Goal: Task Accomplishment & Management: Use online tool/utility

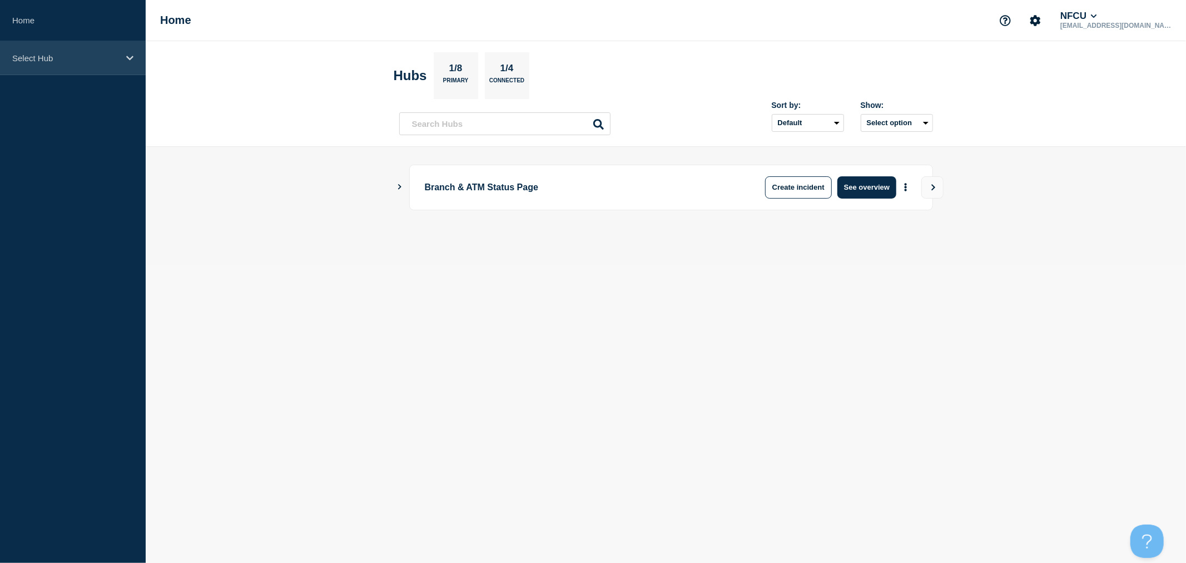
click at [92, 59] on p "Select Hub" at bounding box center [65, 57] width 107 height 9
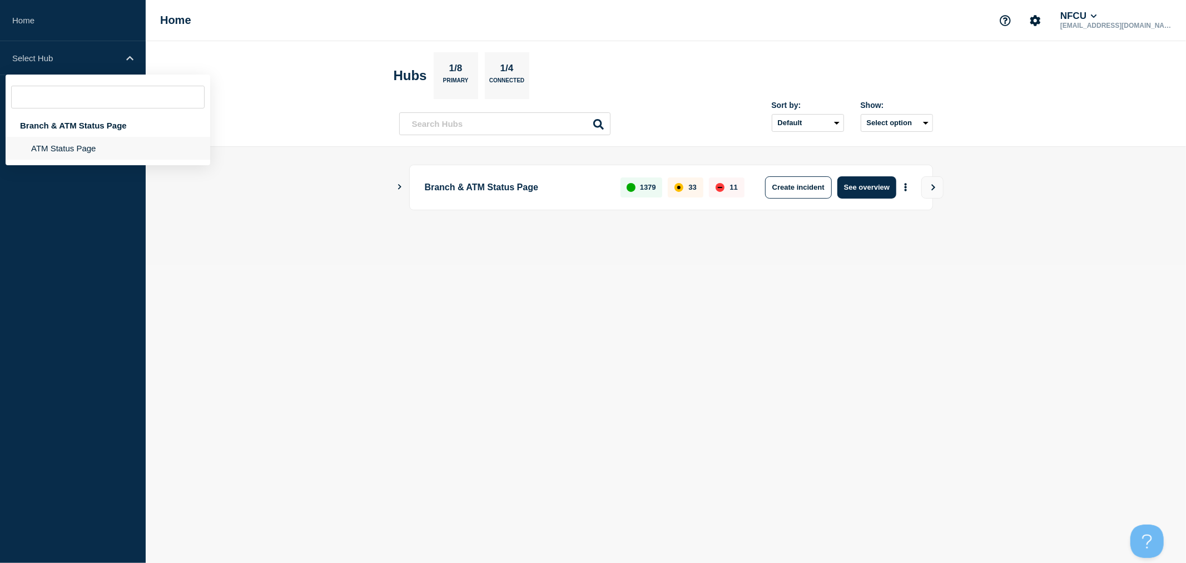
click at [62, 152] on li "ATM Status Page" at bounding box center [108, 148] width 205 height 23
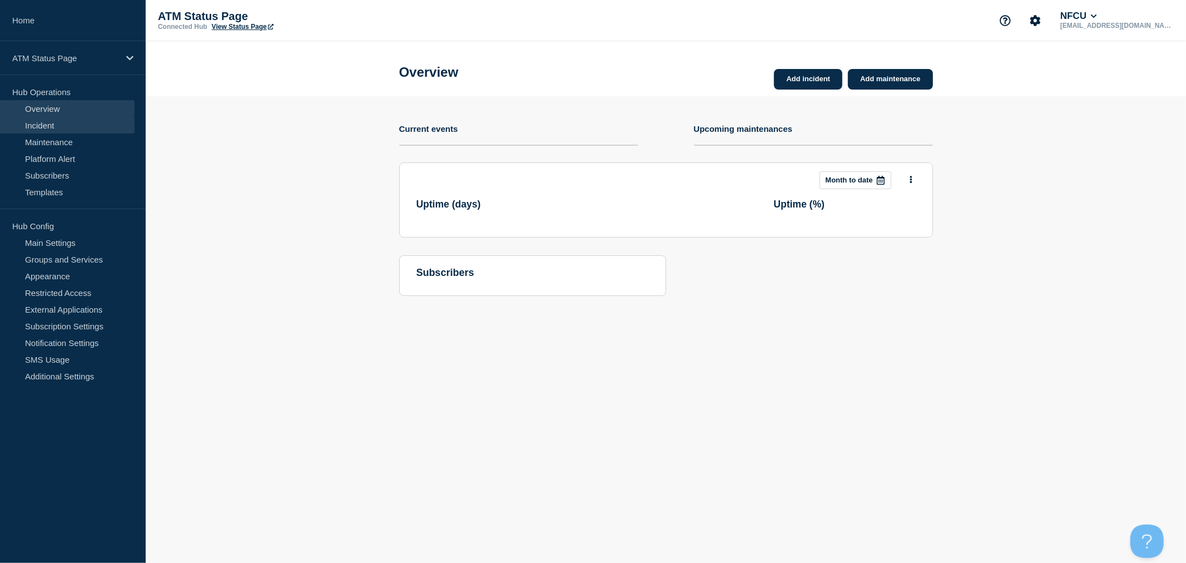
click at [65, 127] on link "Incident" at bounding box center [67, 125] width 135 height 17
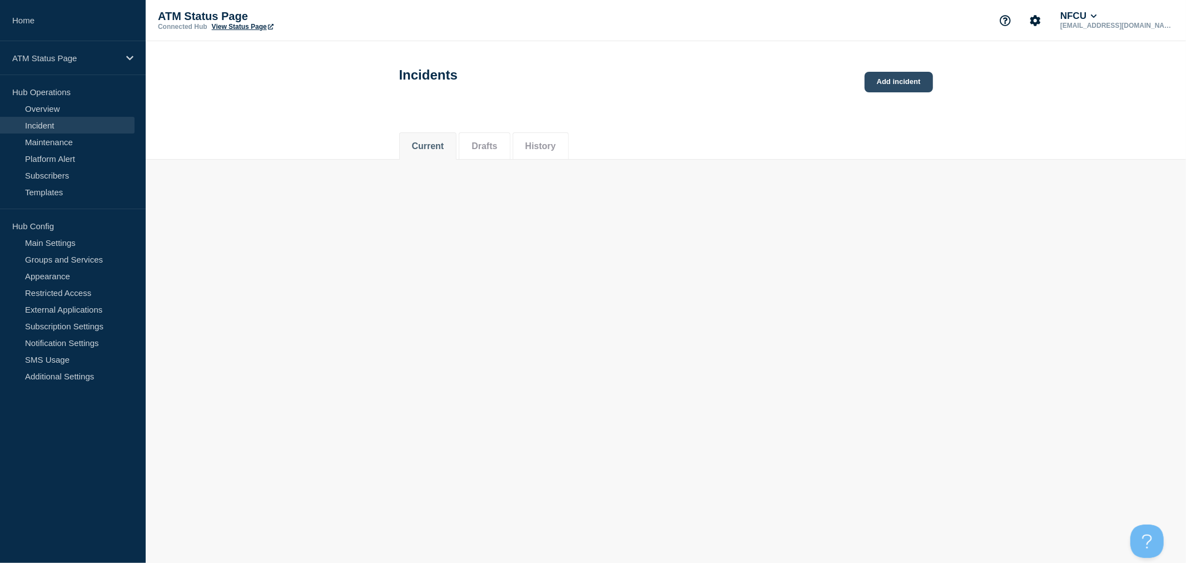
click at [891, 87] on link "Add incident" at bounding box center [899, 82] width 68 height 21
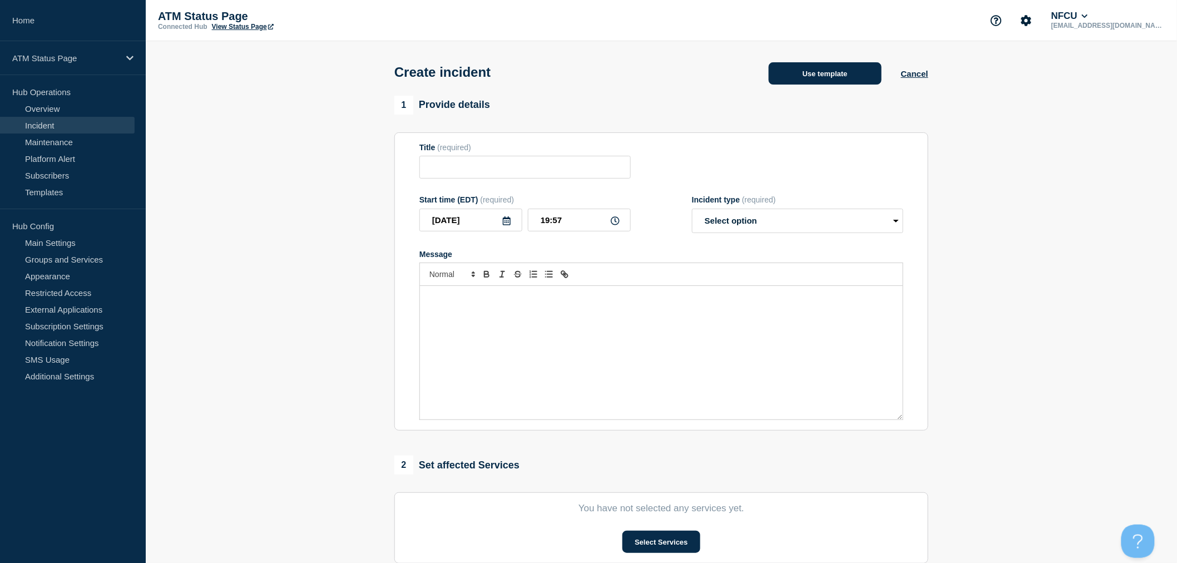
click at [827, 82] on button "Use template" at bounding box center [824, 73] width 113 height 22
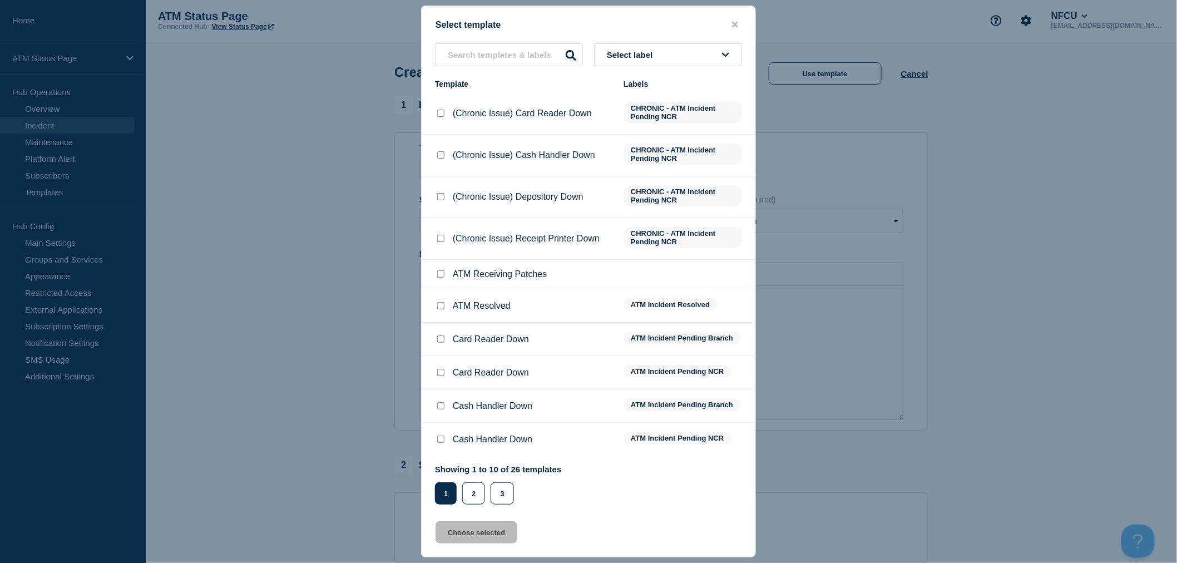
click at [677, 51] on button "Select label" at bounding box center [668, 54] width 148 height 23
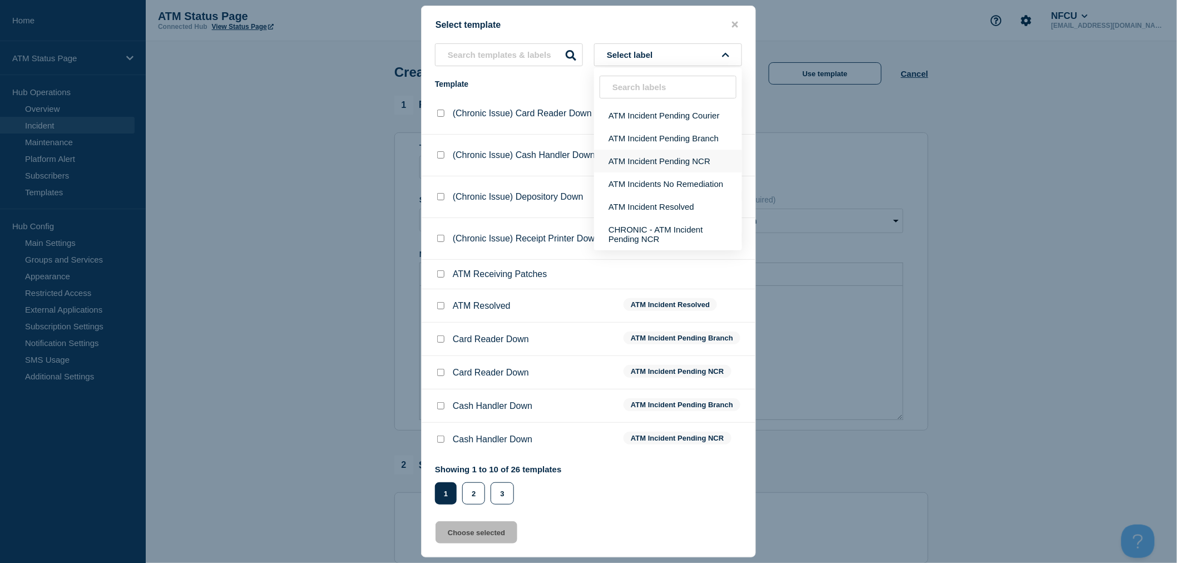
click at [687, 160] on button "ATM Incident Pending NCR" at bounding box center [668, 161] width 148 height 23
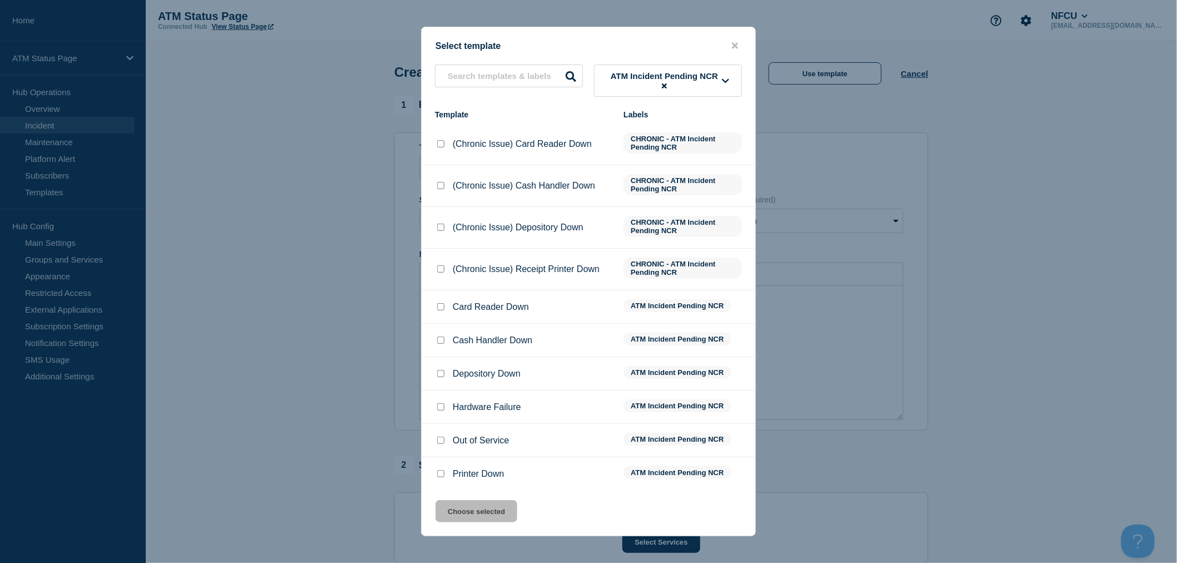
click at [438, 187] on input "(Chronic Issue) Cash Handler Down checkbox" at bounding box center [440, 185] width 7 height 7
checkbox input "true"
click at [490, 518] on button "Choose selected" at bounding box center [476, 511] width 82 height 22
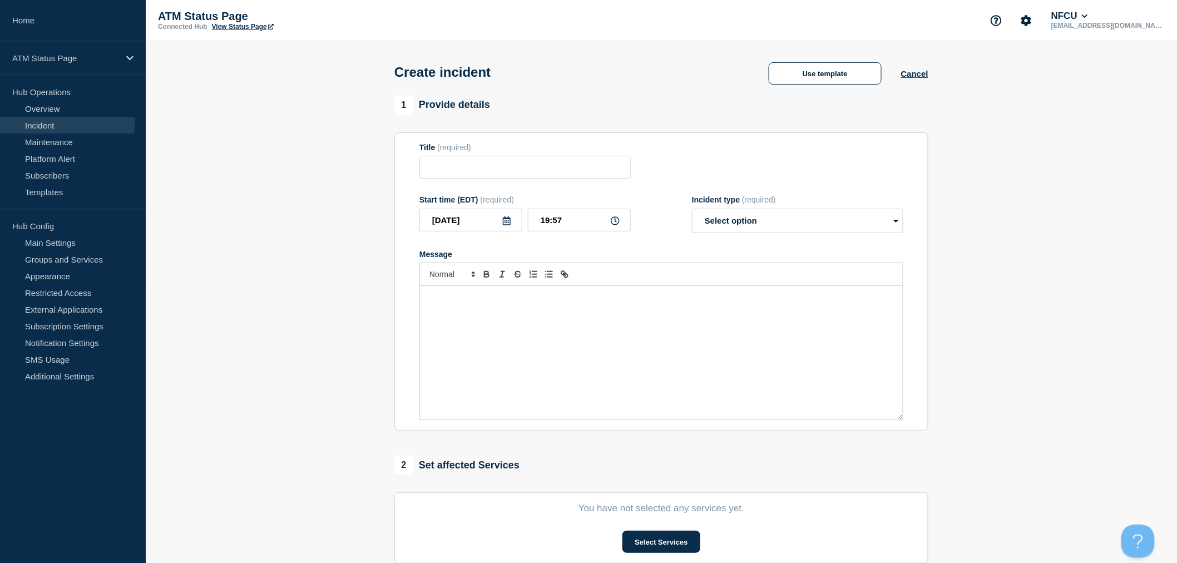
type input "(Chronic Issue) Cash Handler Down"
select select "identified"
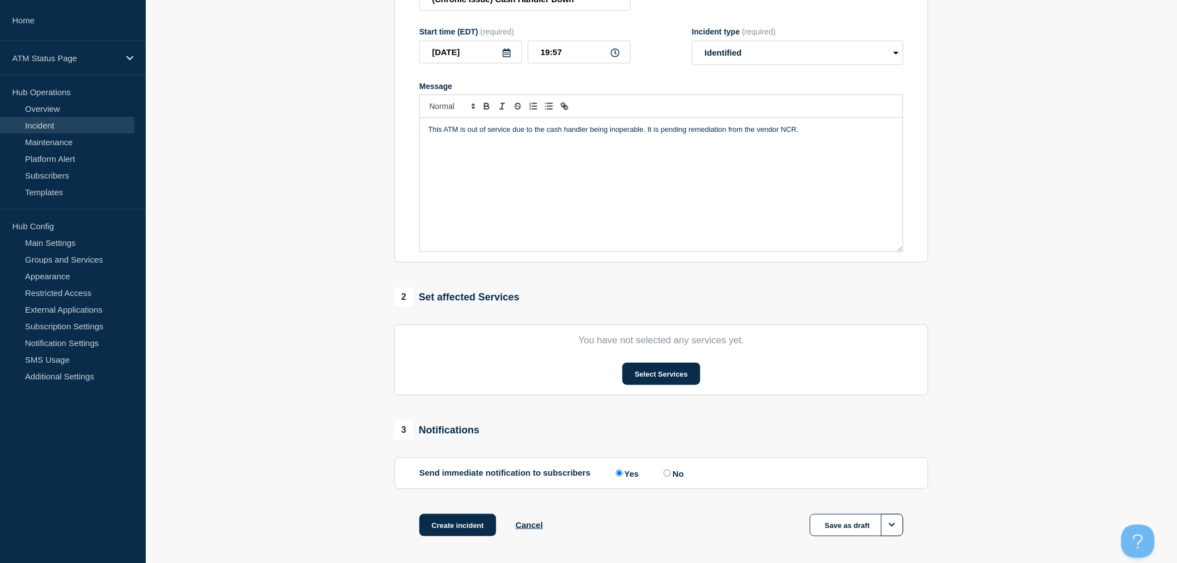
scroll to position [217, 0]
